Goal: Transaction & Acquisition: Book appointment/travel/reservation

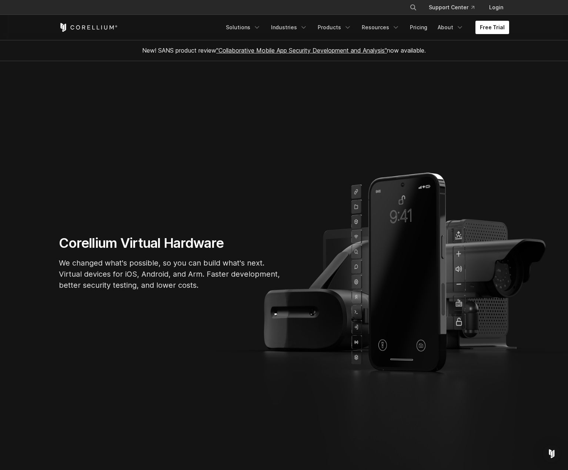
click at [507, 27] on link "Free Trial" at bounding box center [492, 27] width 34 height 13
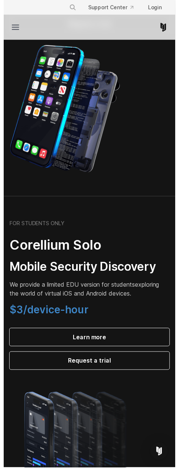
scroll to position [620, 0]
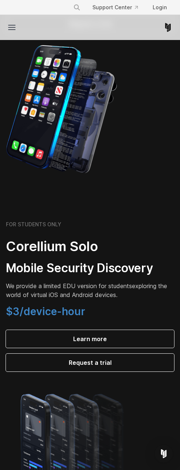
click at [115, 112] on img at bounding box center [61, 109] width 111 height 130
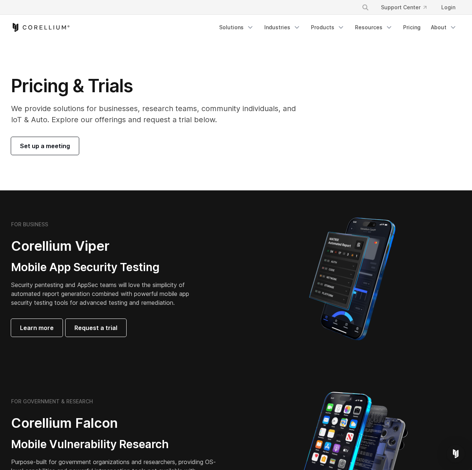
scroll to position [0, 0]
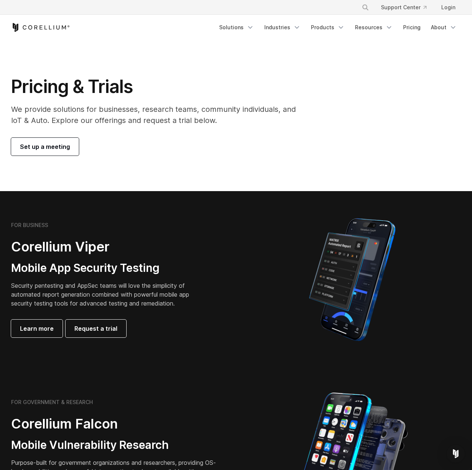
click at [60, 28] on icon "Corellium Home" at bounding box center [40, 27] width 59 height 9
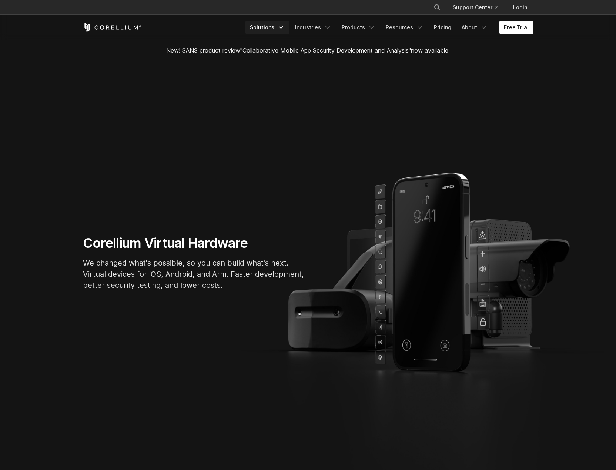
click at [279, 26] on link "Solutions" at bounding box center [267, 27] width 44 height 13
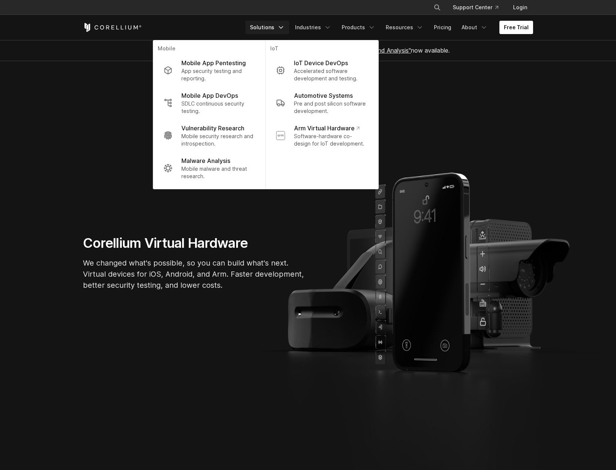
click at [472, 123] on section "Corellium Virtual Hardware We changed what's possible, so you can build what's …" at bounding box center [308, 265] width 616 height 409
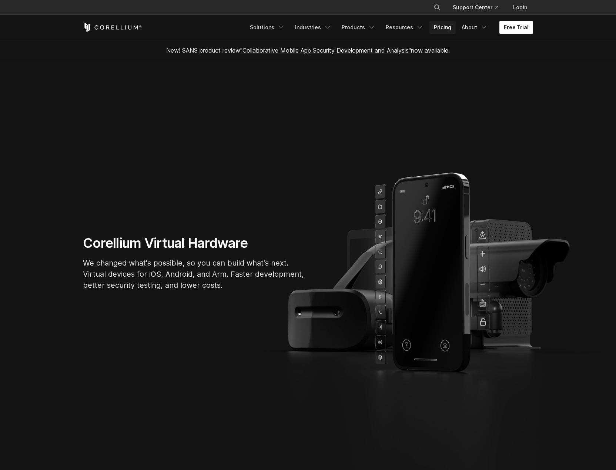
click at [450, 21] on link "Pricing" at bounding box center [442, 27] width 26 height 13
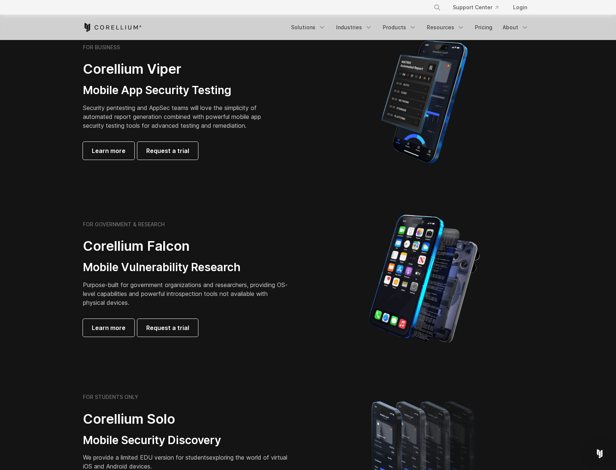
scroll to position [183, 0]
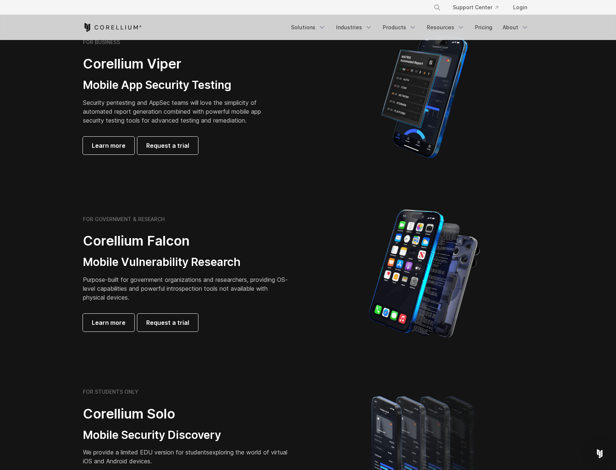
click at [274, 339] on section "FOR GOVERNMENT & RESEARCH Corellium Falcon Mobile Vulnerability Research Purpos…" at bounding box center [308, 273] width 616 height 177
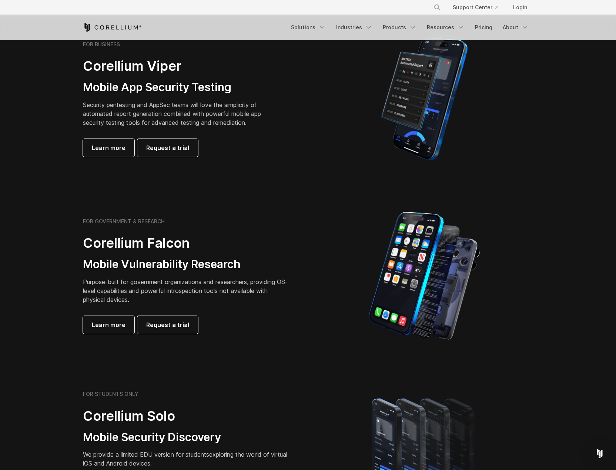
scroll to position [252, 0]
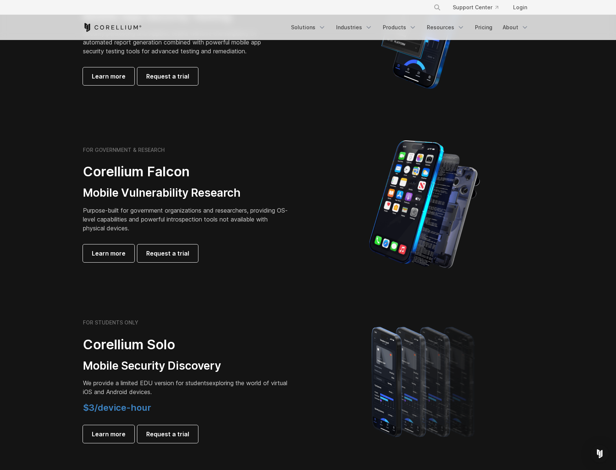
click at [232, 174] on h2 "Corellium Falcon" at bounding box center [186, 171] width 207 height 17
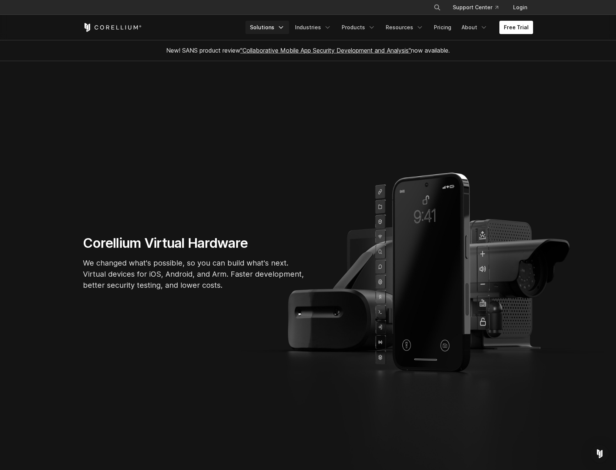
click at [279, 27] on link "Solutions" at bounding box center [267, 27] width 44 height 13
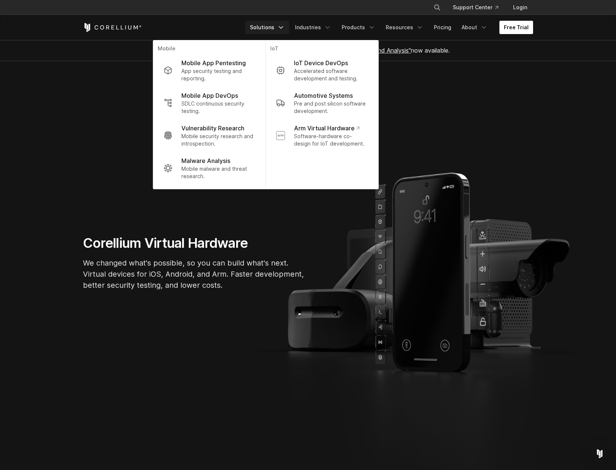
click at [512, 32] on link "Free Trial" at bounding box center [516, 27] width 34 height 13
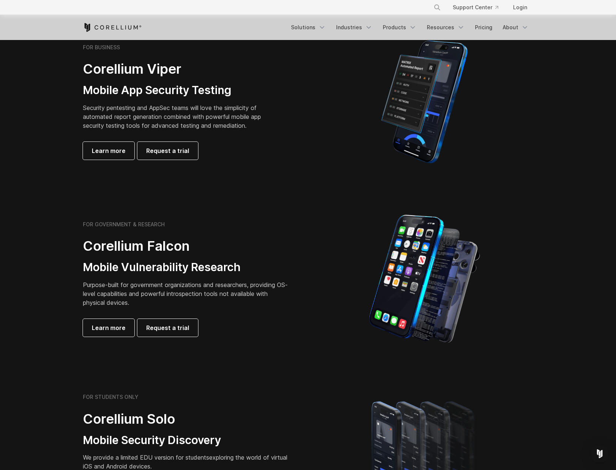
scroll to position [153, 0]
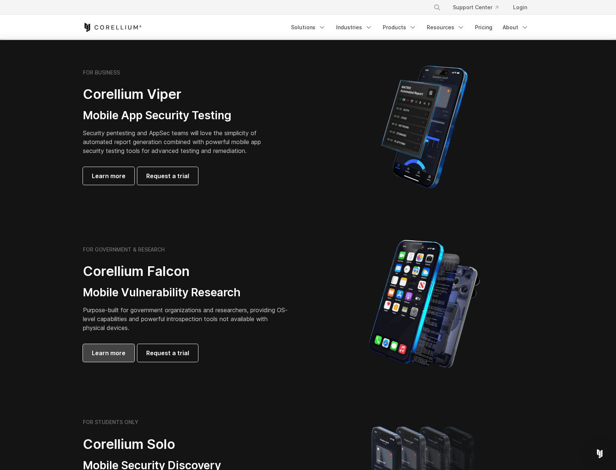
click at [120, 353] on span "Learn more" at bounding box center [109, 352] width 34 height 9
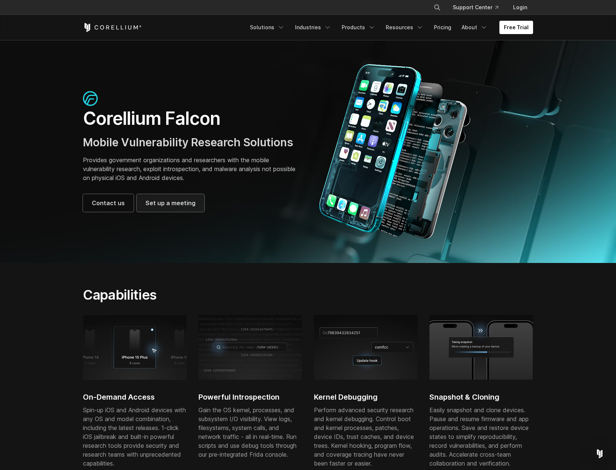
click at [179, 210] on link "Set up a meeting" at bounding box center [171, 203] width 68 height 18
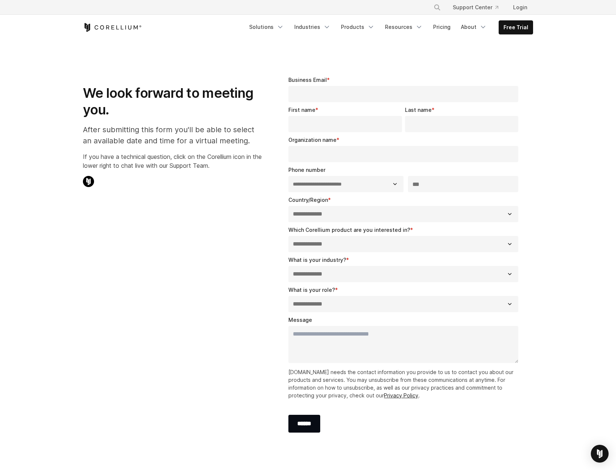
select select "**"
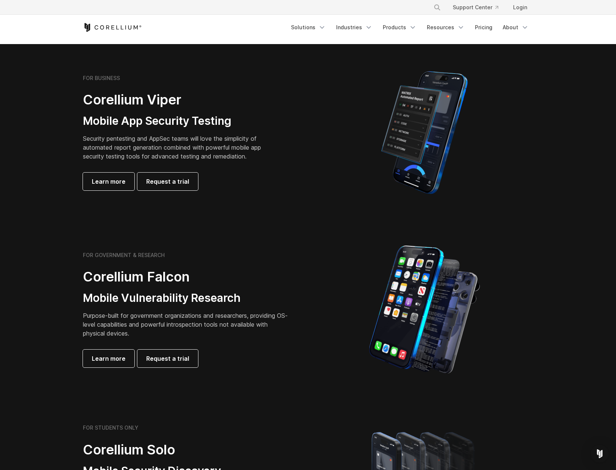
scroll to position [145, 0]
